Goal: Ask a question

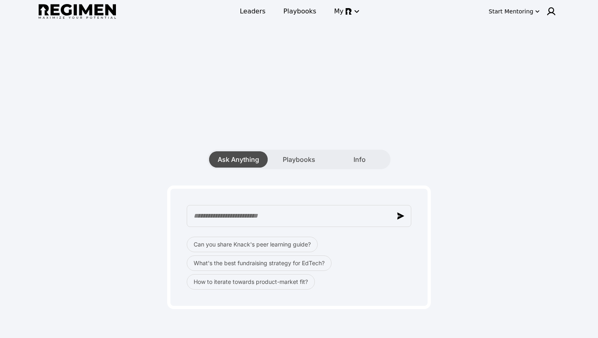
click at [246, 152] on div "Ask Anything" at bounding box center [238, 159] width 59 height 16
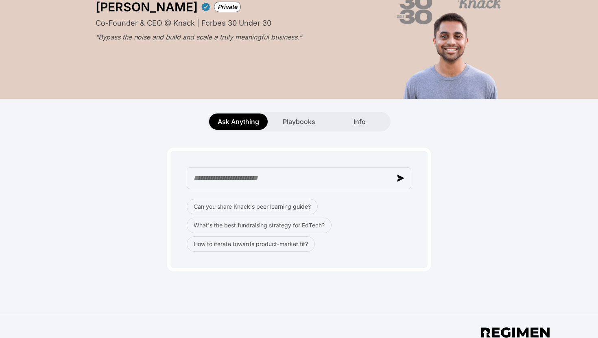
scroll to position [39, 0]
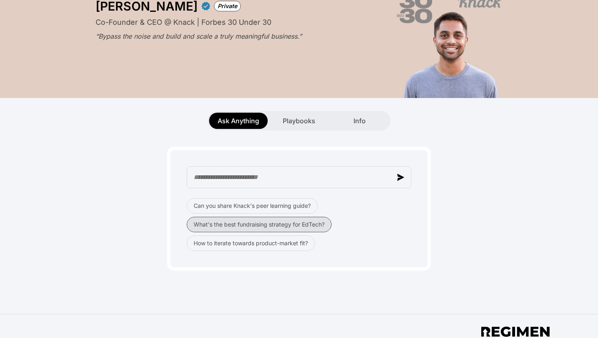
click at [211, 226] on button "What's the best fundraising strategy for EdTech?" at bounding box center [259, 224] width 145 height 15
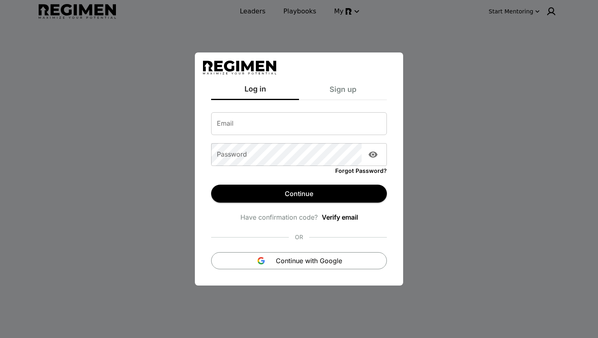
click at [346, 84] on div "Sign up" at bounding box center [343, 91] width 88 height 17
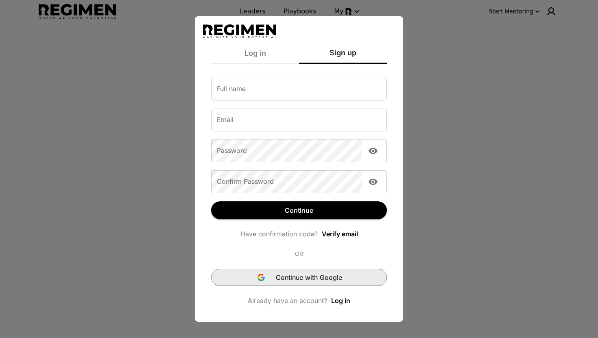
click at [289, 281] on span "Continue with Google" at bounding box center [309, 277] width 66 height 10
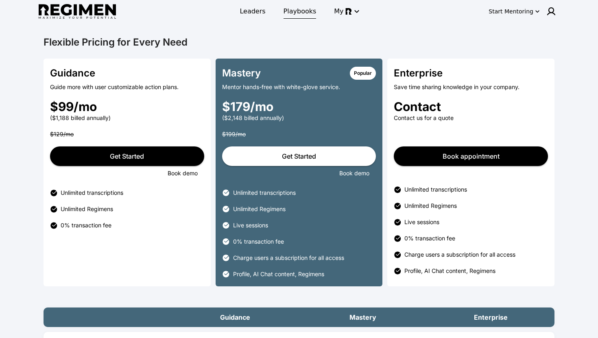
click at [299, 10] on span "Playbooks" at bounding box center [299, 12] width 33 height 10
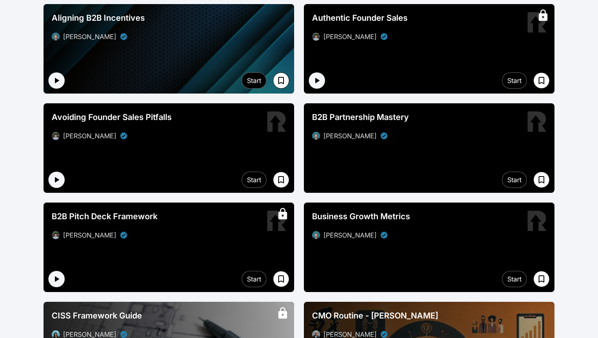
scroll to position [98, 0]
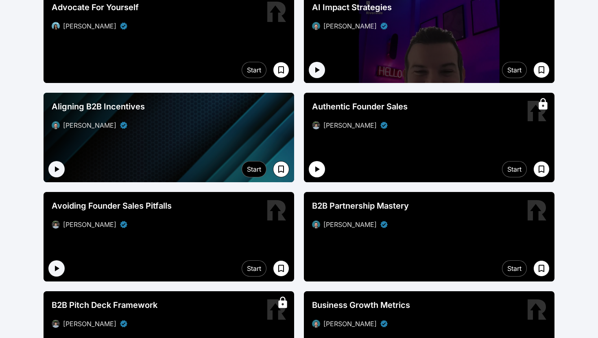
click at [315, 172] on icon "button" at bounding box center [317, 169] width 4 height 6
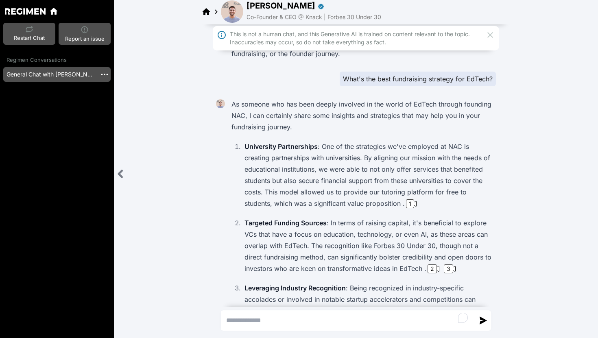
scroll to position [17, 0]
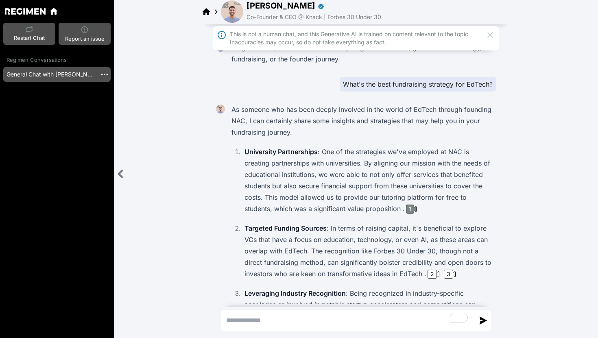
click at [411, 211] on div "1" at bounding box center [410, 208] width 8 height 9
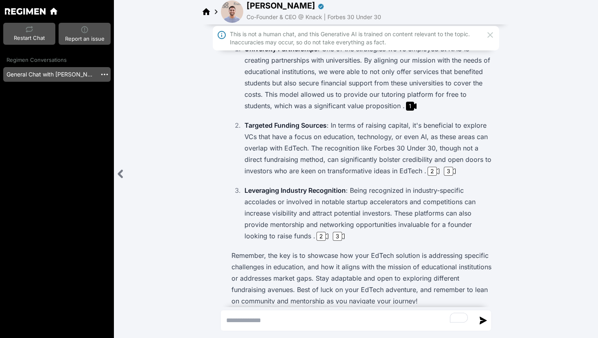
scroll to position [126, 0]
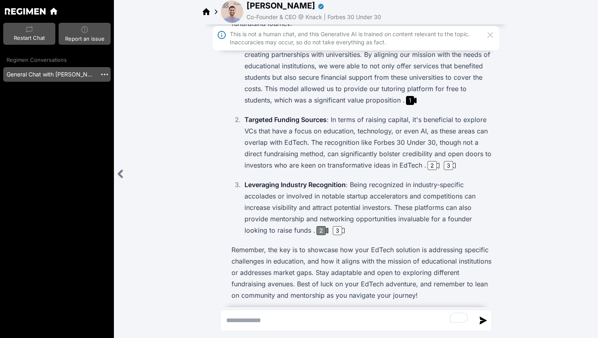
click at [324, 232] on div "2" at bounding box center [320, 230] width 9 height 9
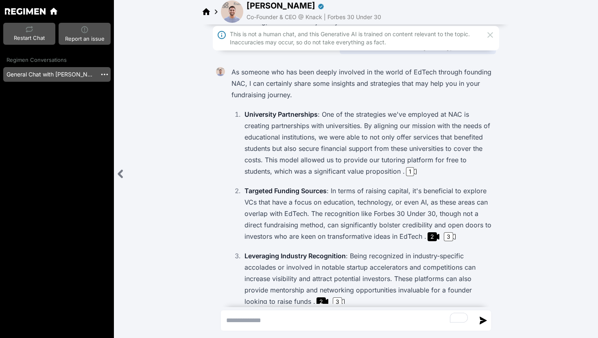
scroll to position [43, 0]
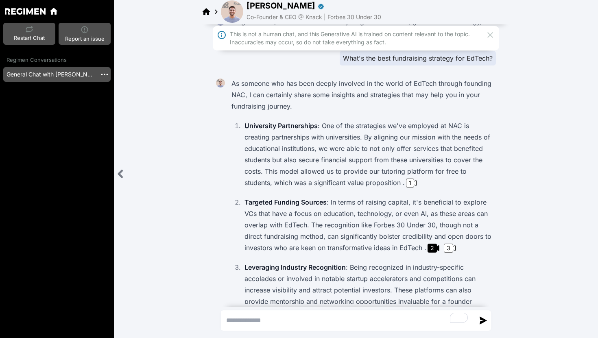
click at [488, 33] on icon at bounding box center [490, 35] width 6 height 6
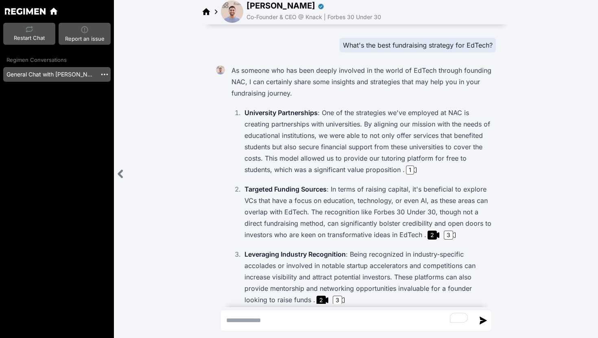
scroll to position [0, 0]
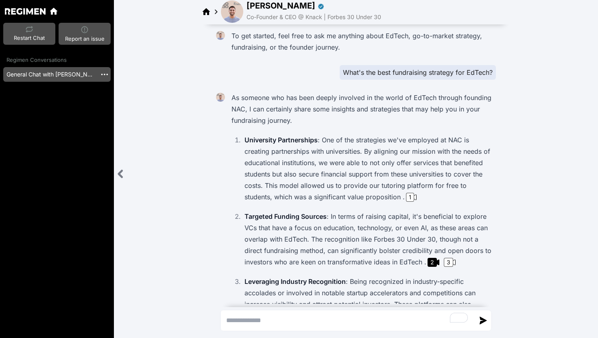
click at [217, 12] on icon at bounding box center [216, 12] width 10 height 10
click at [205, 12] on icon at bounding box center [205, 11] width 7 height 7
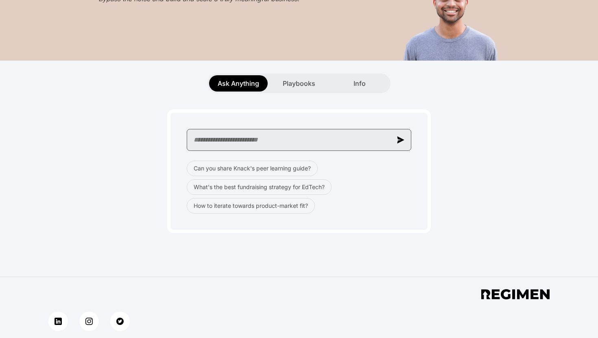
scroll to position [92, 0]
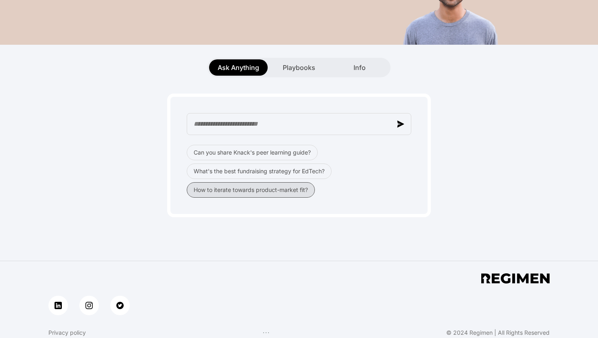
click at [207, 194] on button "How to iterate towards product-market fit?" at bounding box center [251, 189] width 128 height 15
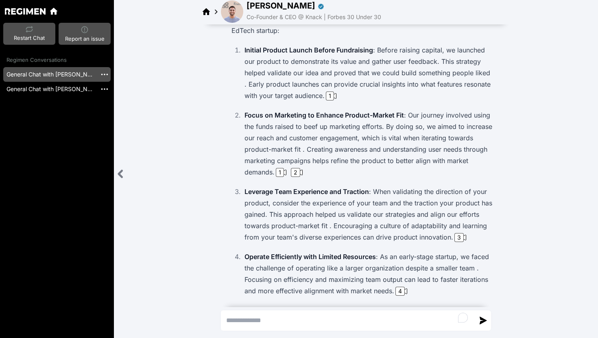
scroll to position [100, 0]
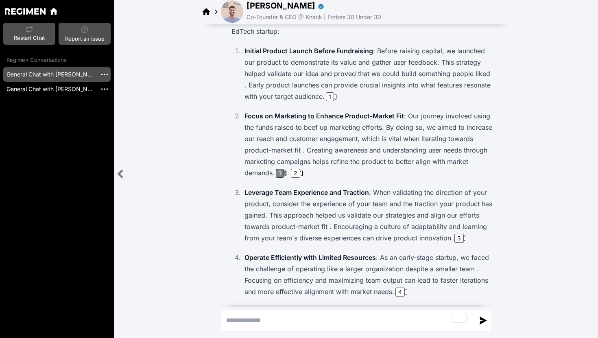
click at [282, 171] on div "1" at bounding box center [280, 173] width 8 height 9
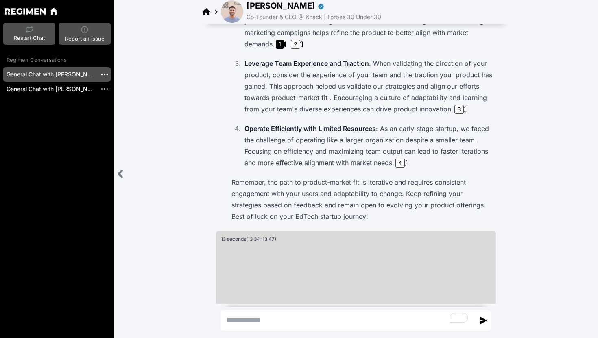
scroll to position [227, 0]
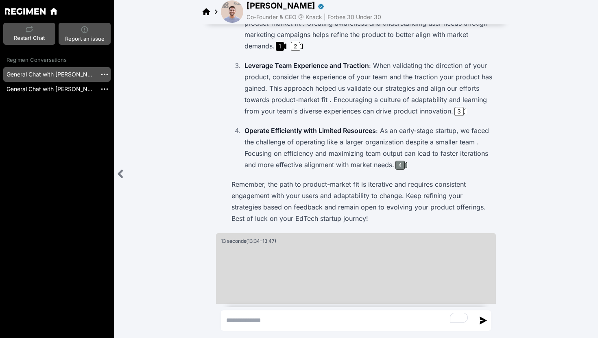
click at [404, 164] on div "4" at bounding box center [399, 165] width 9 height 9
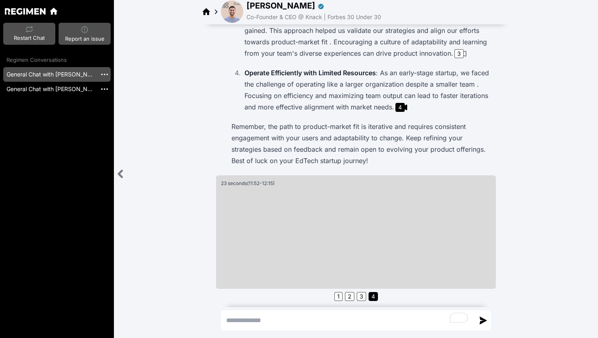
scroll to position [285, 0]
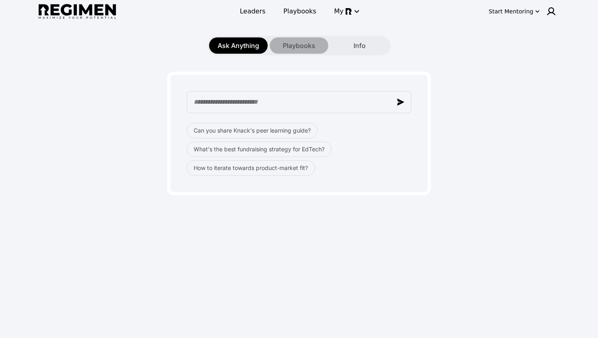
click at [293, 48] on span "Playbooks" at bounding box center [299, 46] width 33 height 10
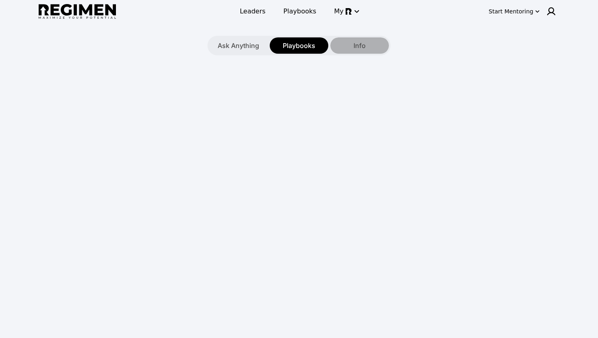
click at [365, 47] on div "Info" at bounding box center [359, 45] width 59 height 16
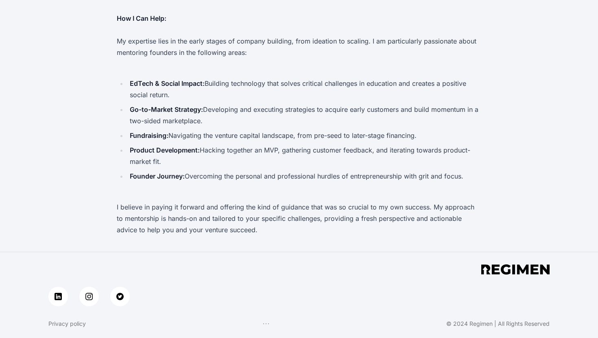
scroll to position [289, 0]
